Goal: Task Accomplishment & Management: Use online tool/utility

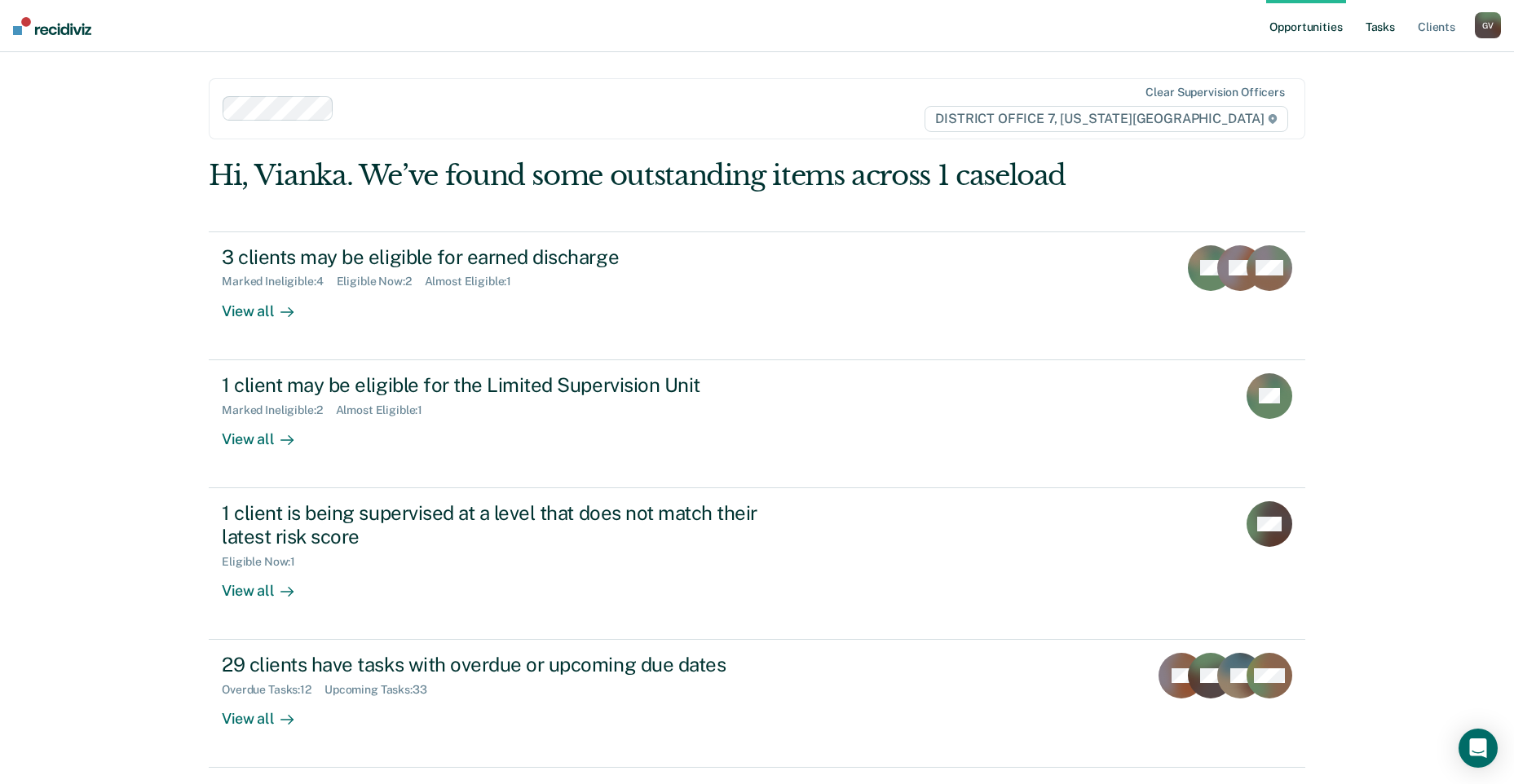
click at [1386, 18] on link "Tasks" at bounding box center [1380, 26] width 36 height 52
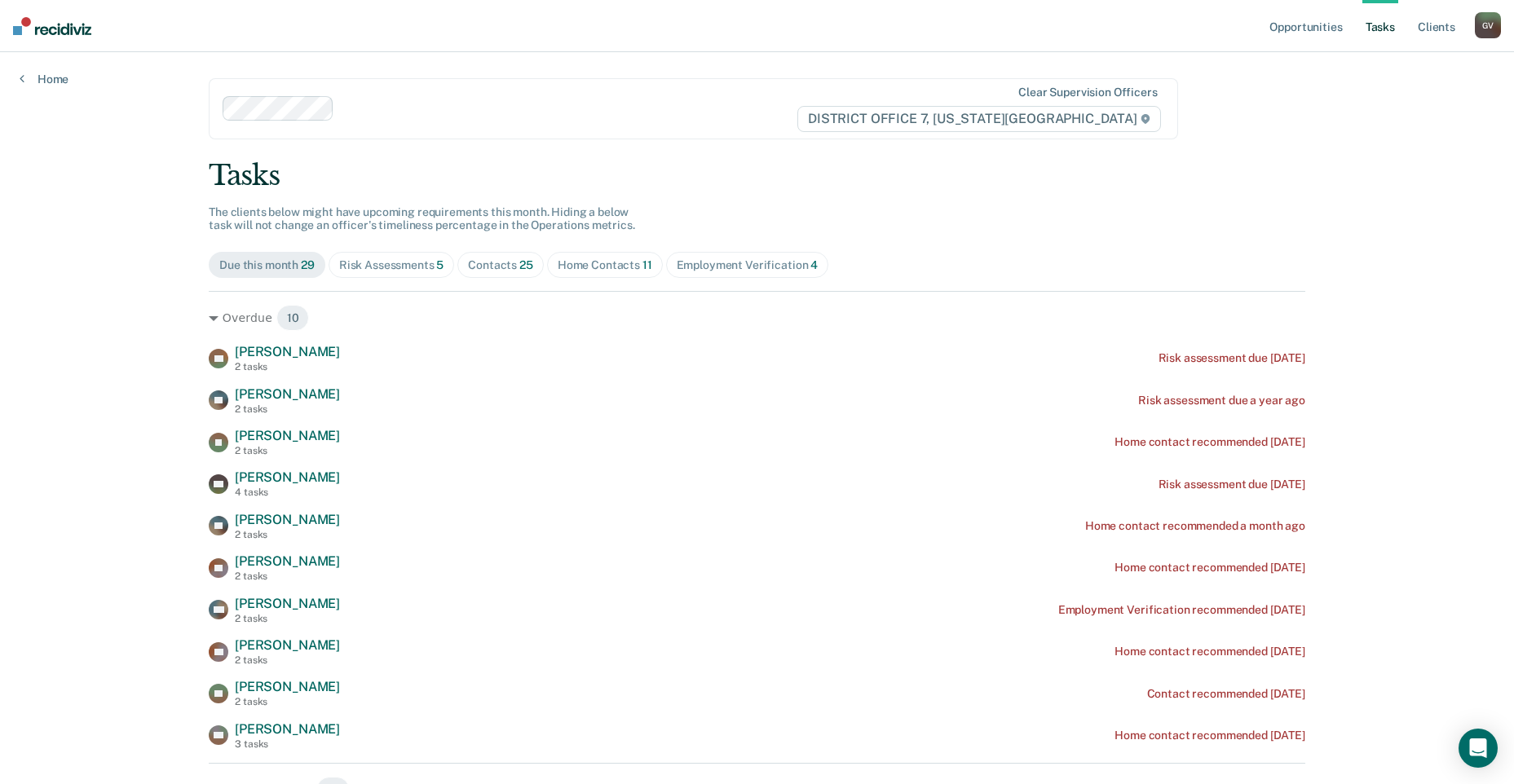
click at [623, 262] on div "Home Contacts 11" at bounding box center [605, 265] width 94 height 14
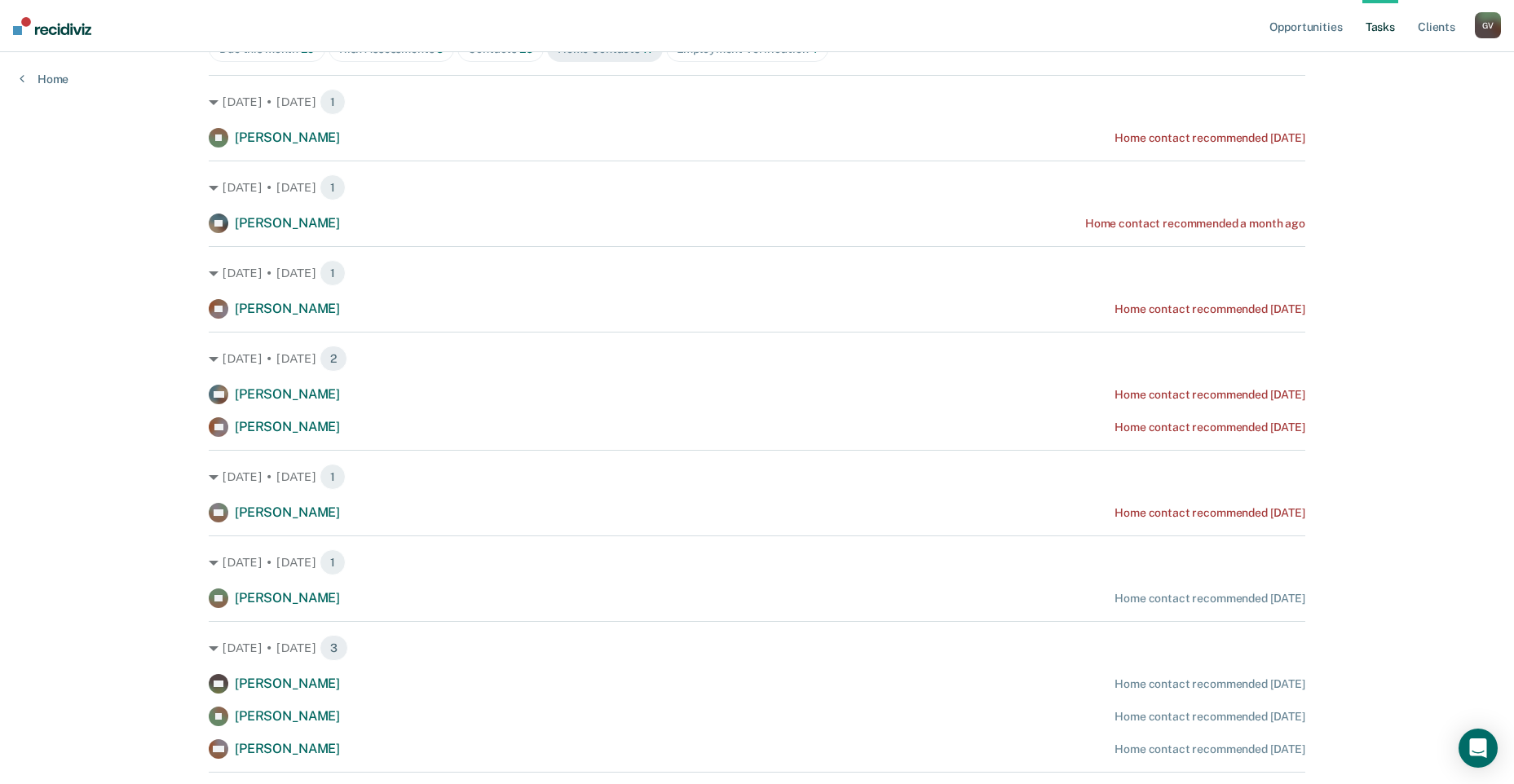
scroll to position [179, 0]
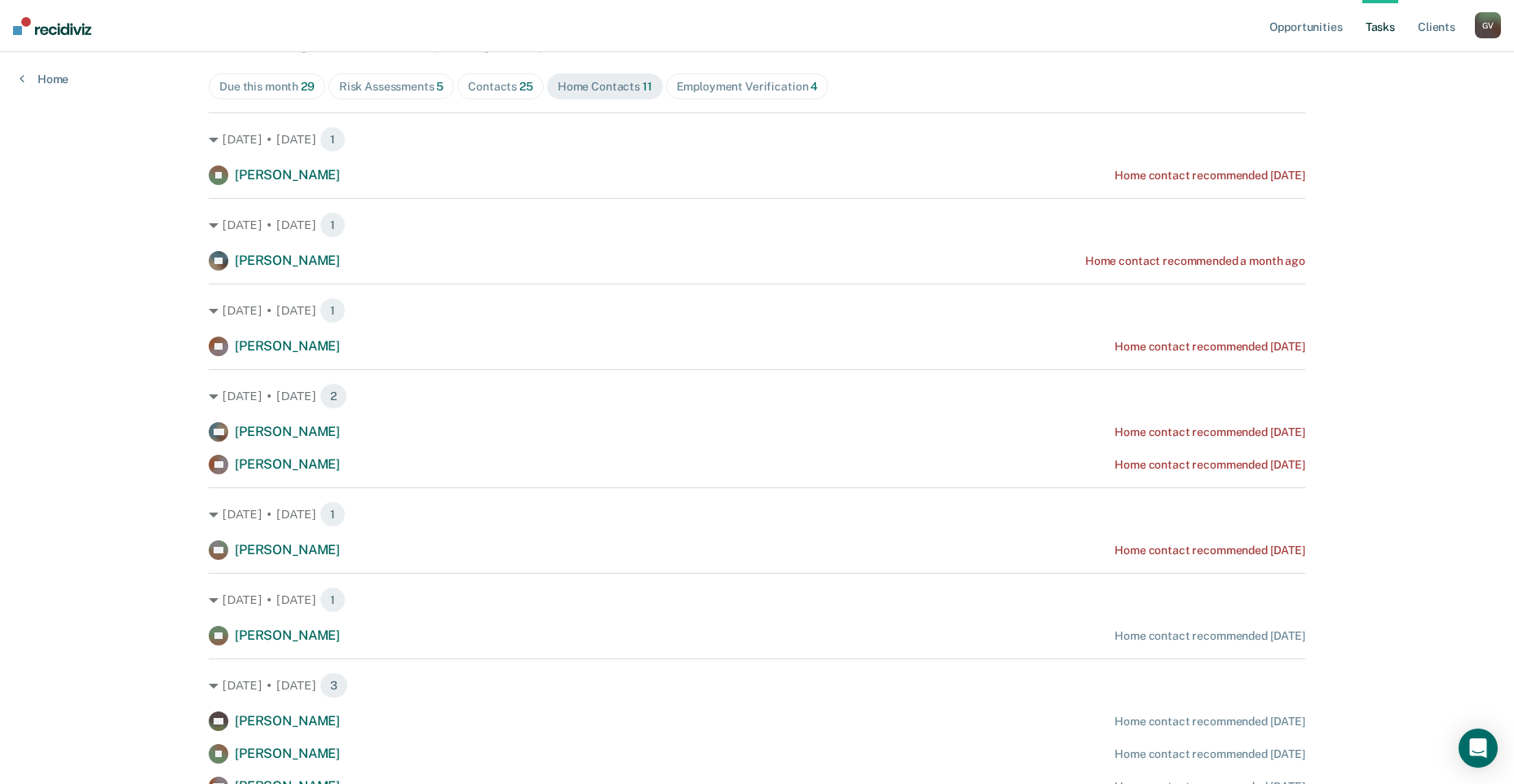
click at [730, 88] on div "Employment Verification 4" at bounding box center [748, 86] width 142 height 14
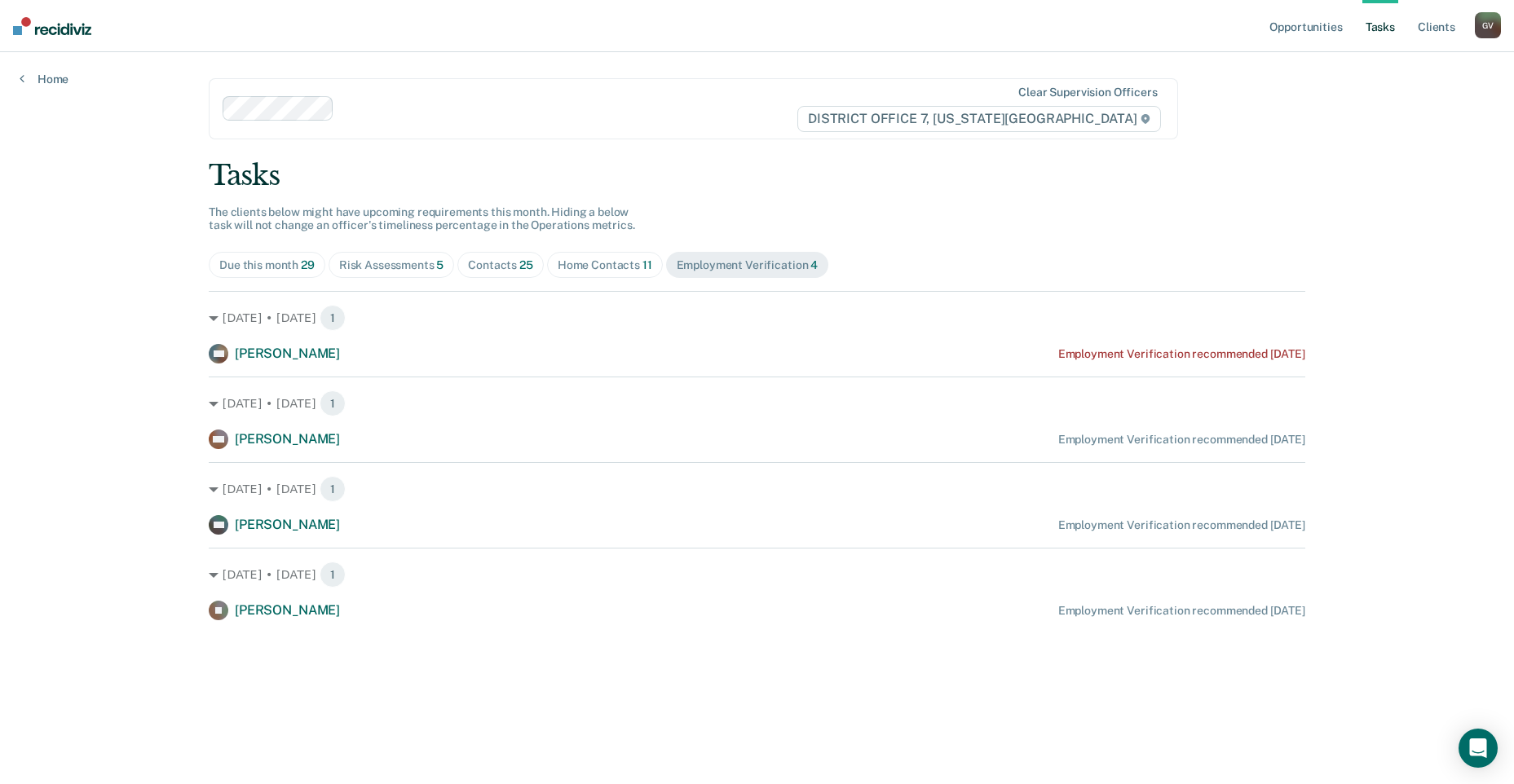
scroll to position [0, 0]
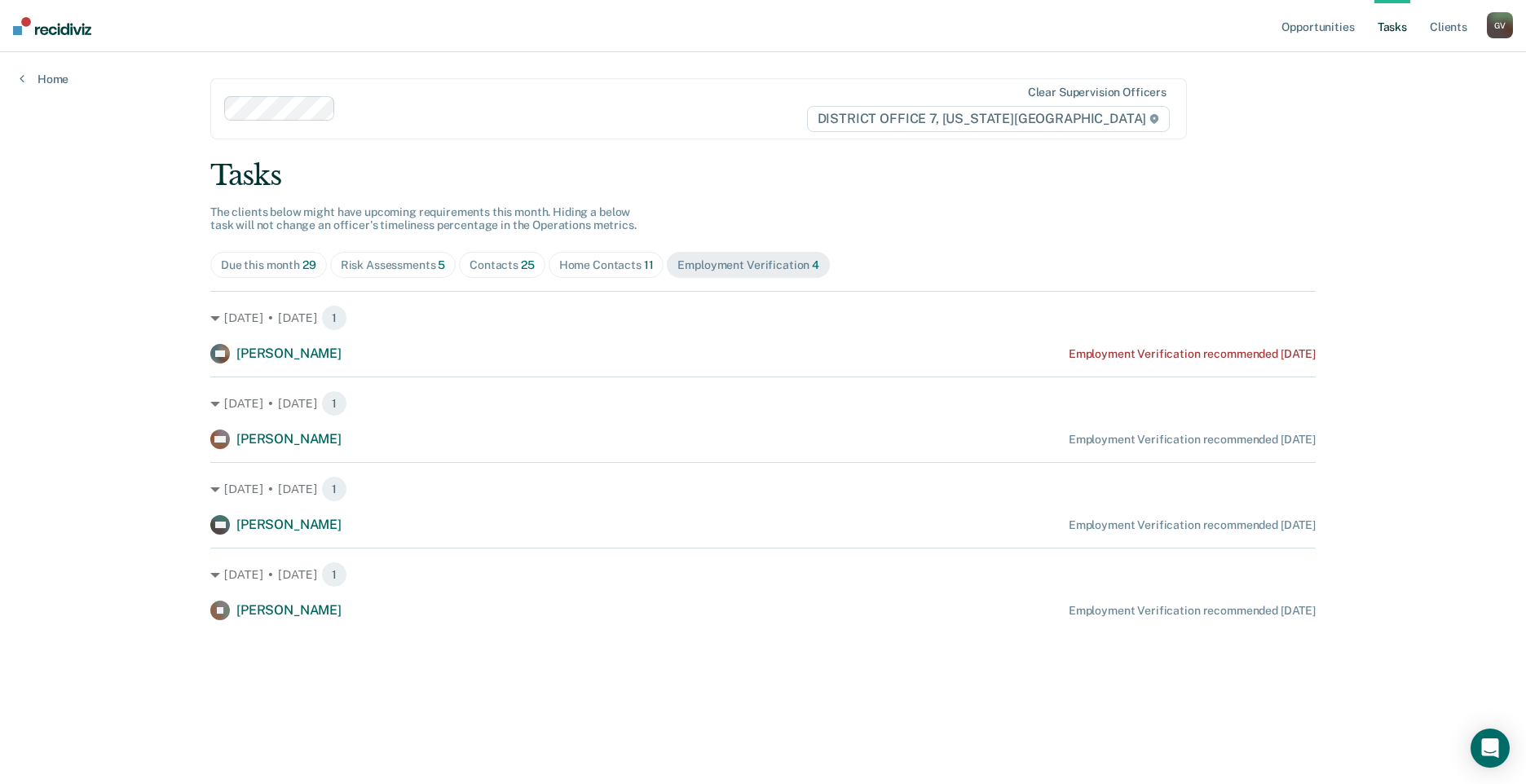
click at [593, 254] on span "Home Contacts 11" at bounding box center [606, 264] width 116 height 26
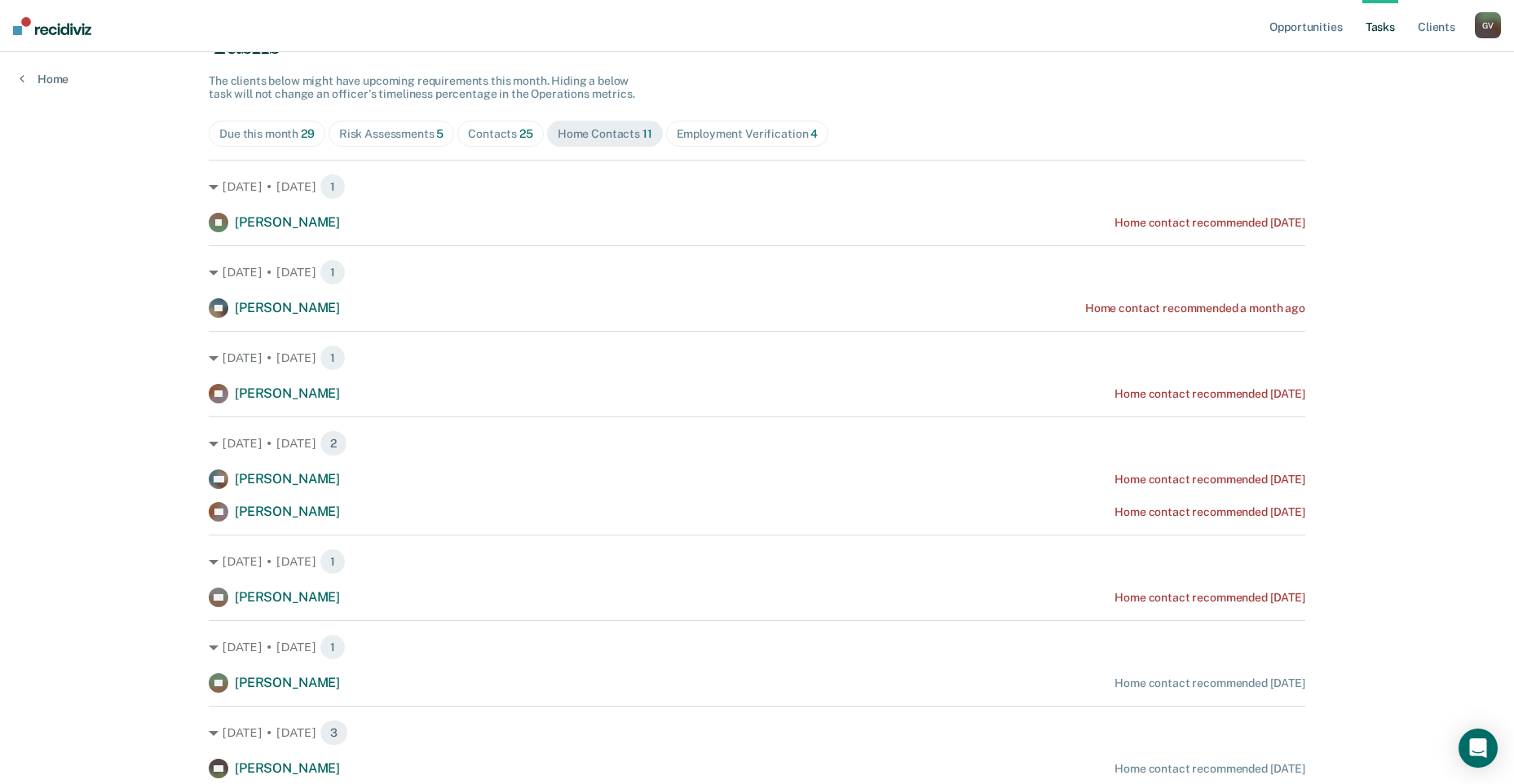
scroll to position [163, 0]
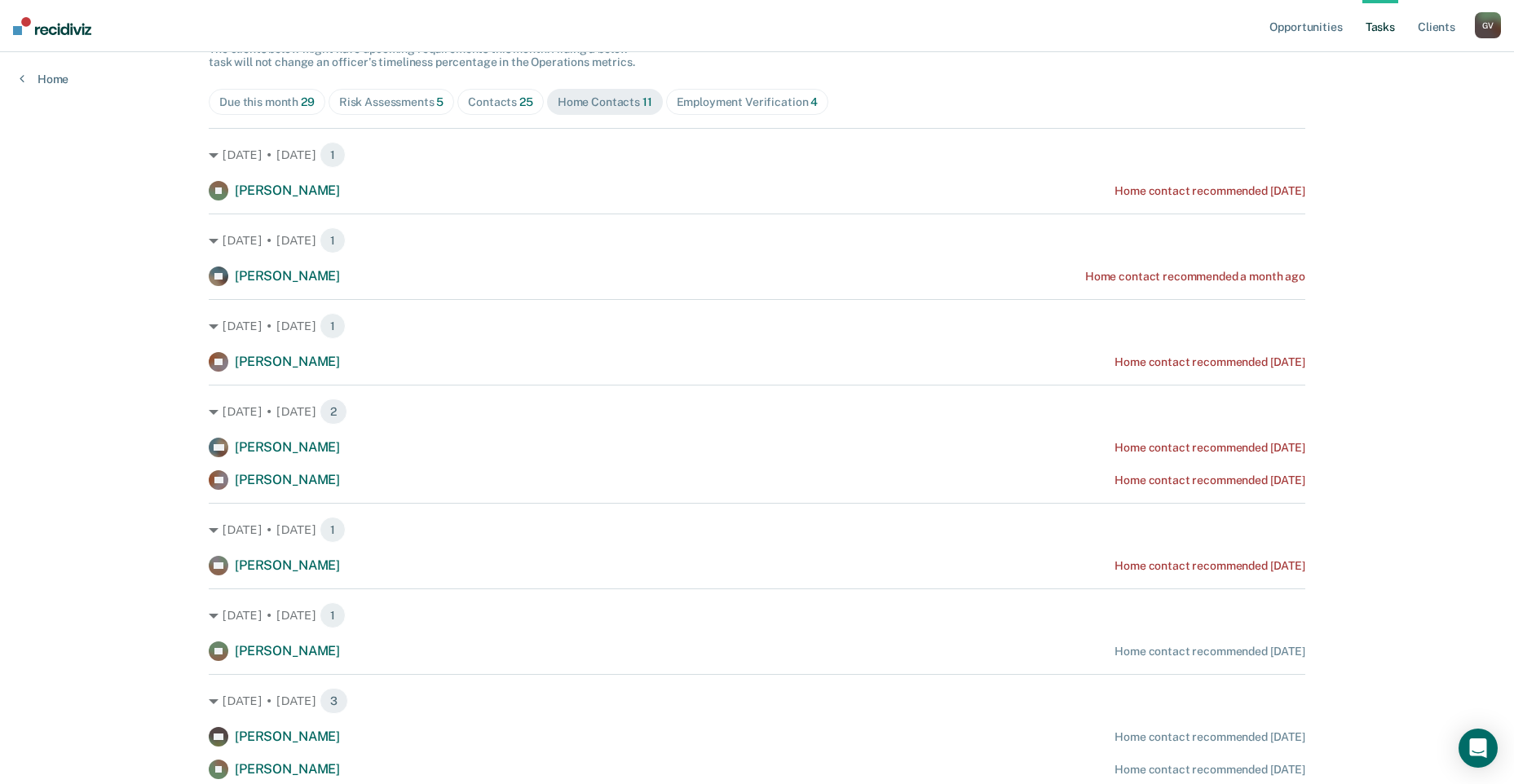
click at [375, 101] on div "Risk Assessments 5" at bounding box center [391, 102] width 105 height 14
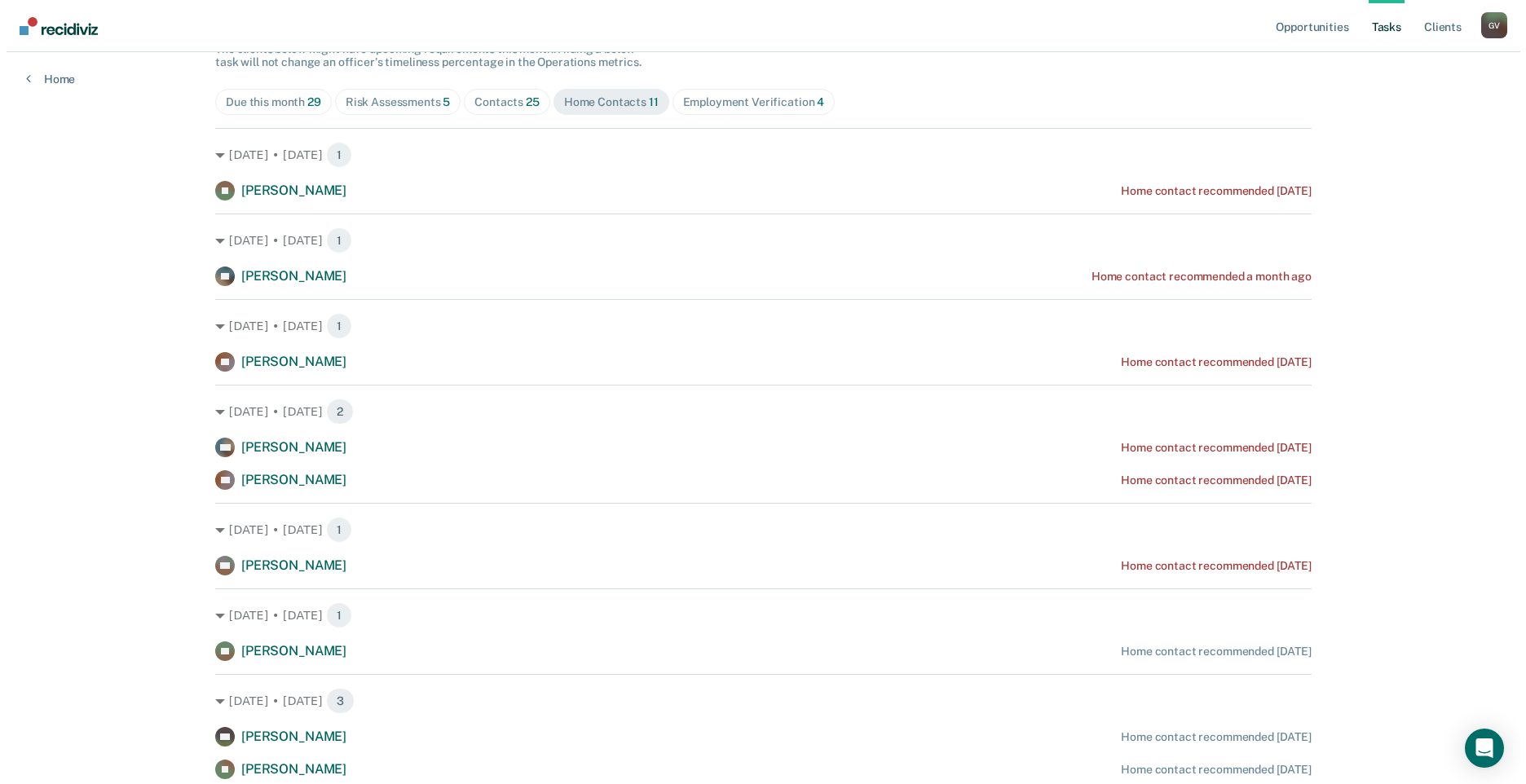
scroll to position [0, 0]
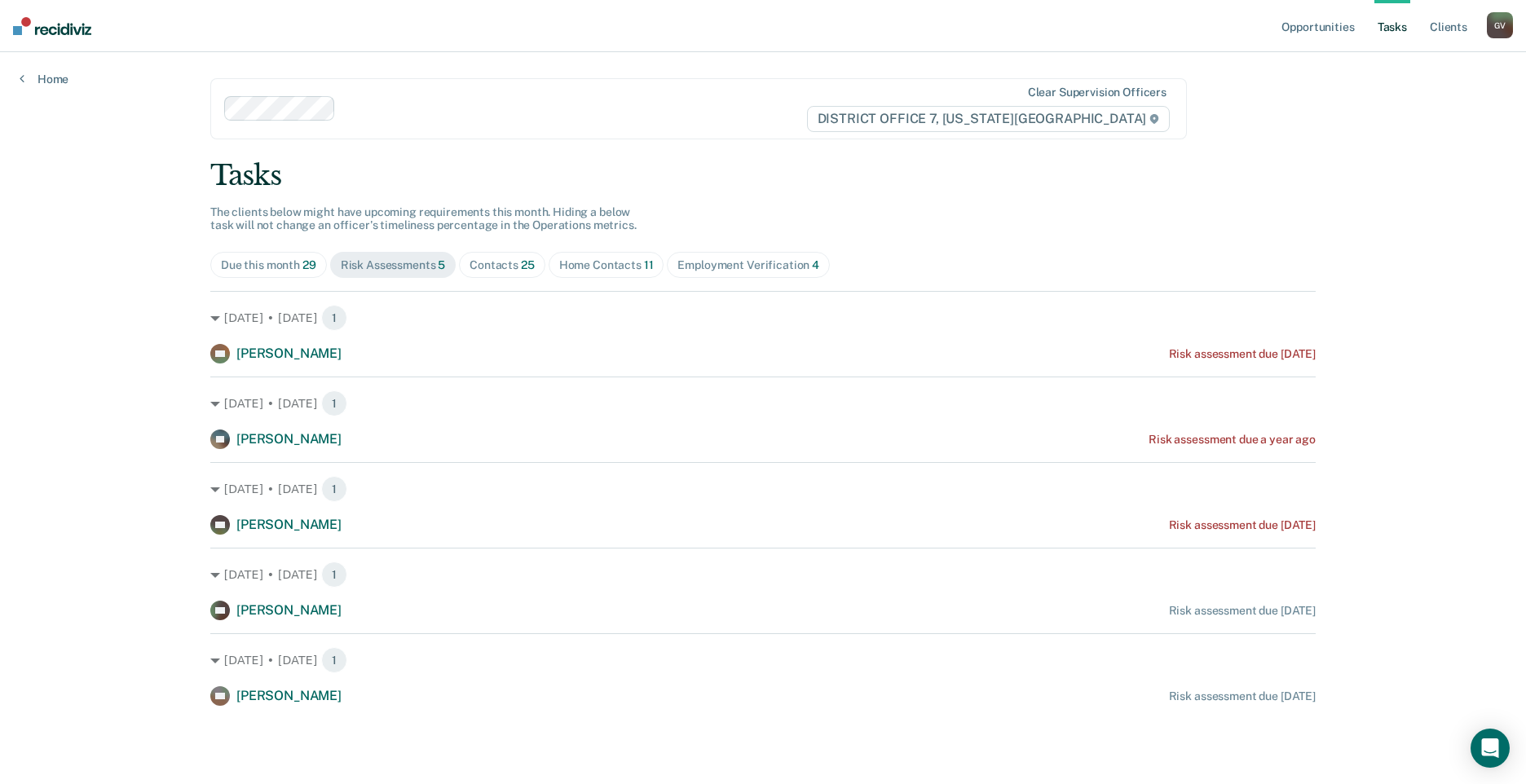
click at [793, 257] on span "Employment Verification 4" at bounding box center [748, 264] width 163 height 26
